Goal: Transaction & Acquisition: Purchase product/service

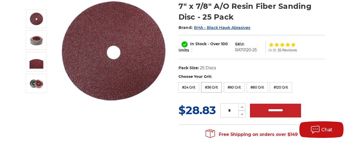
click at [211, 87] on label "#36 Grit" at bounding box center [211, 87] width 21 height 10
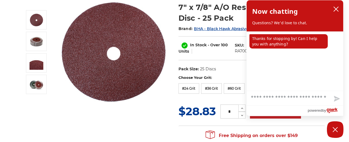
scroll to position [77, 0]
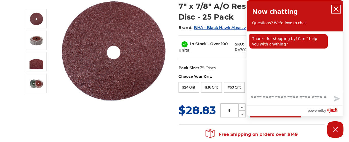
click at [337, 10] on icon "close chatbox" at bounding box center [336, 9] width 4 height 4
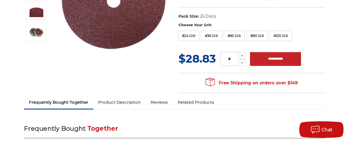
scroll to position [104, 0]
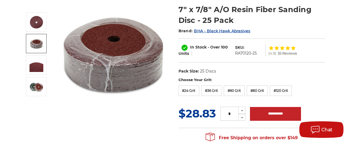
scroll to position [75, 0]
